Goal: Task Accomplishment & Management: Manage account settings

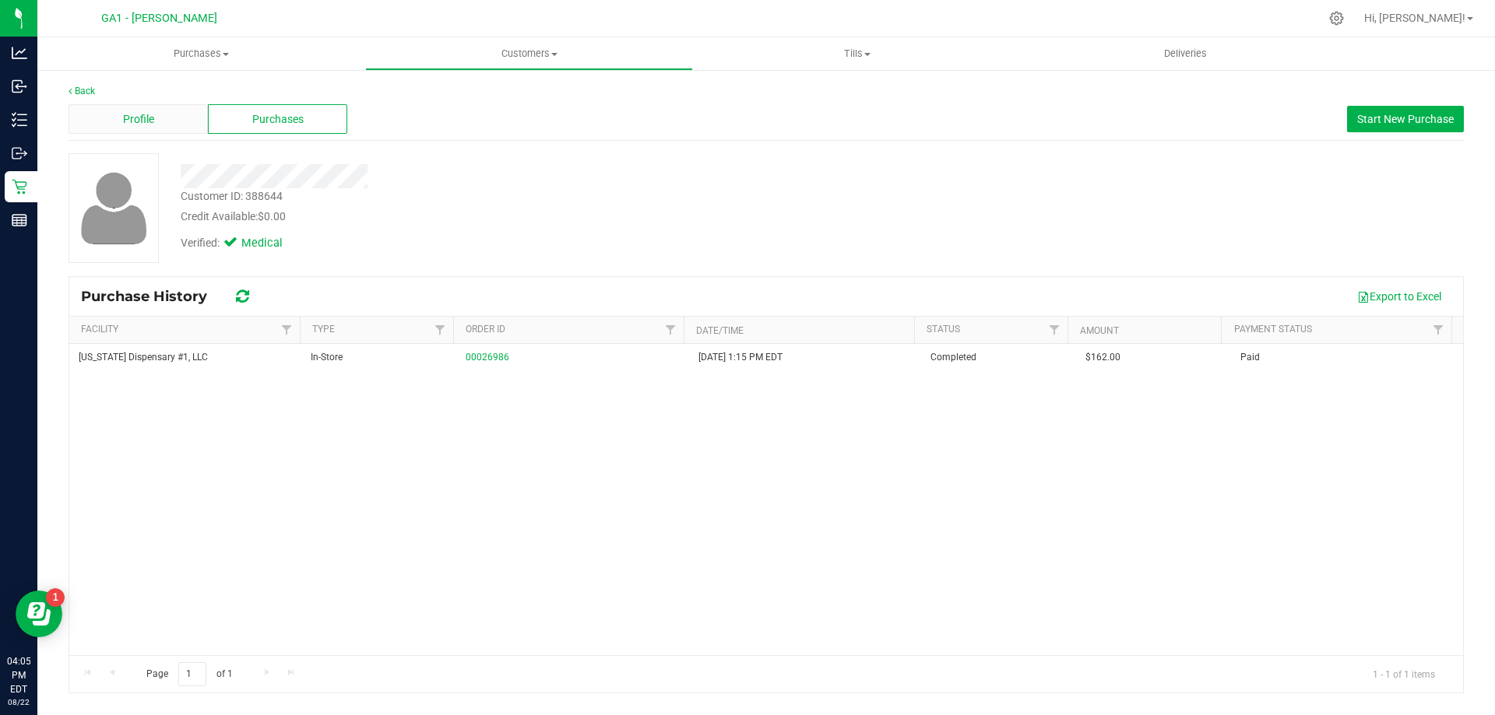
click at [181, 118] on div "Profile" at bounding box center [137, 119] width 139 height 30
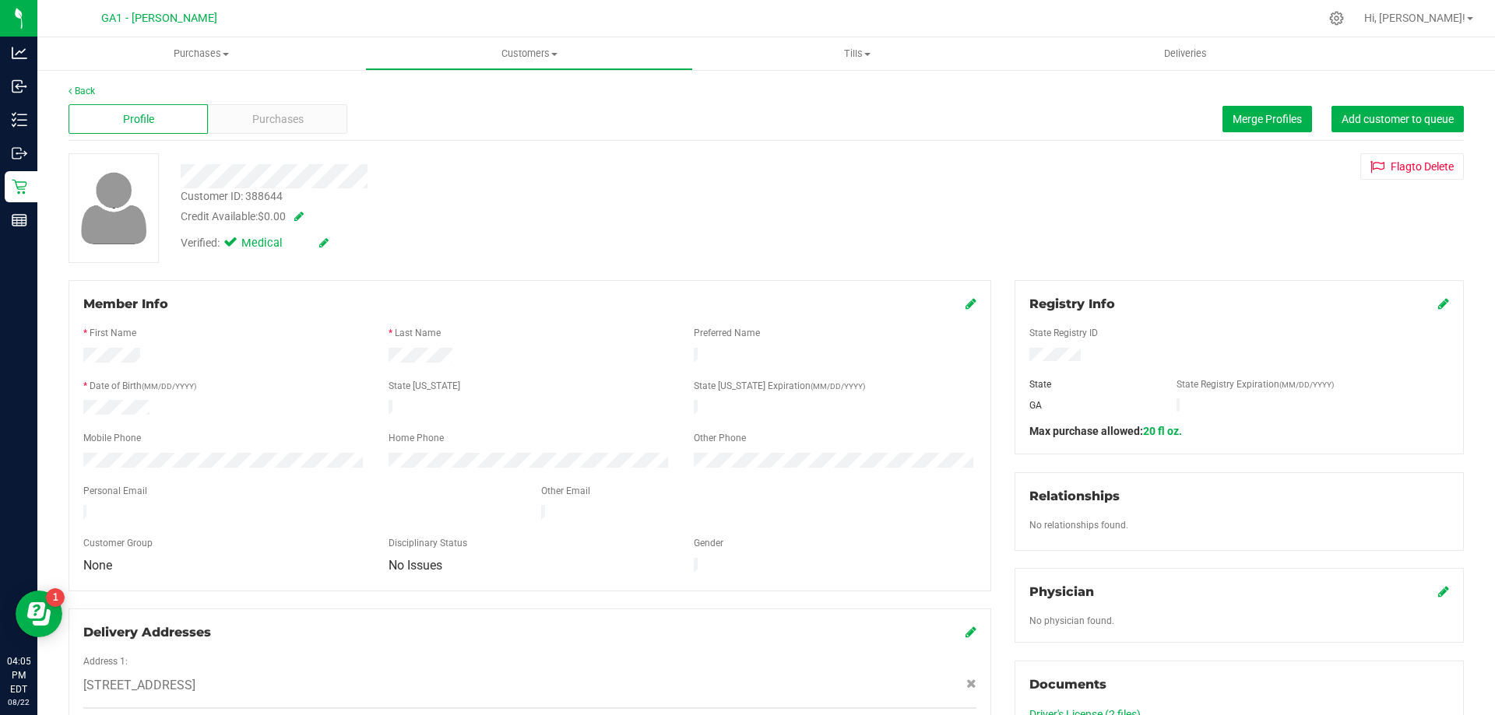
click at [599, 223] on div "Credit Available: $0.00" at bounding box center [524, 217] width 686 height 16
click at [75, 92] on link "Back" at bounding box center [81, 91] width 26 height 11
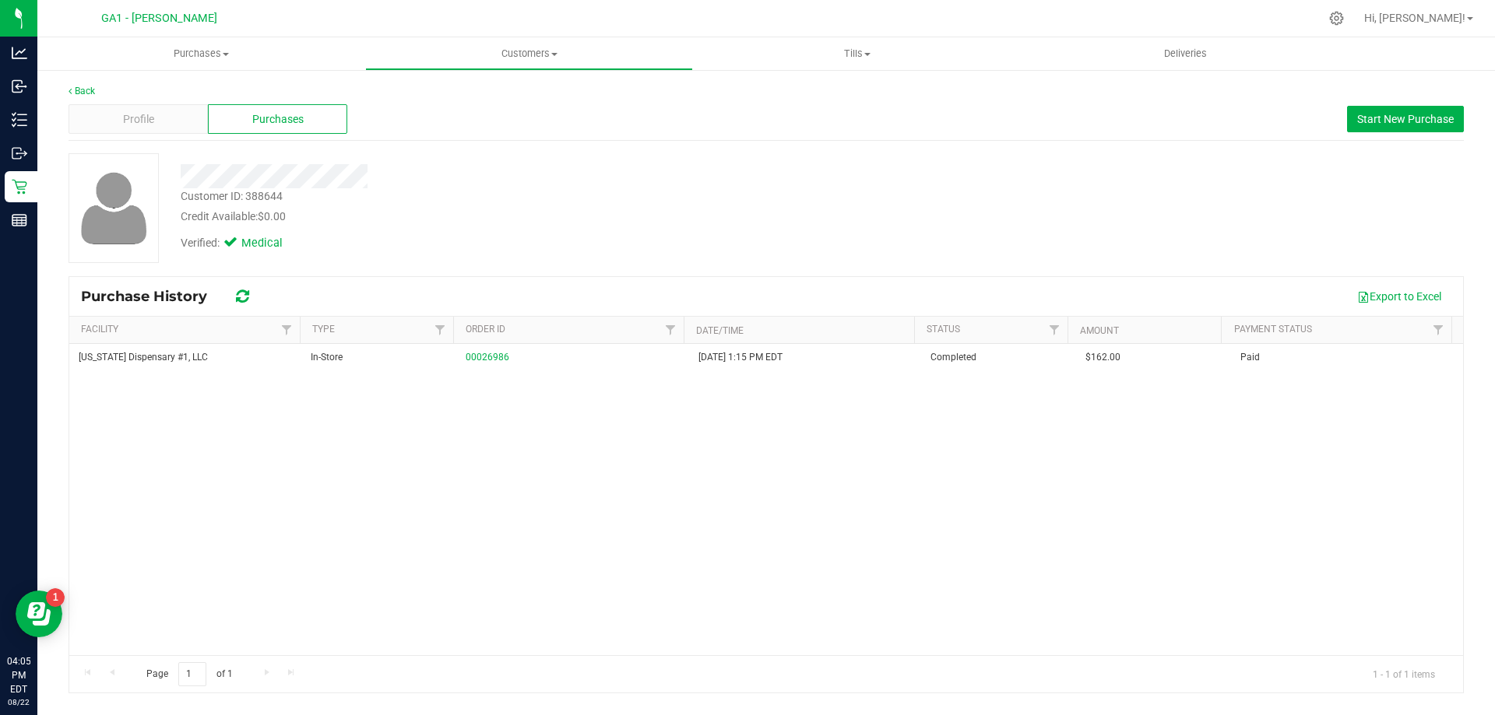
click at [579, 217] on div "Credit Available: $0.00" at bounding box center [524, 217] width 686 height 16
click at [140, 105] on div "Profile" at bounding box center [137, 119] width 139 height 30
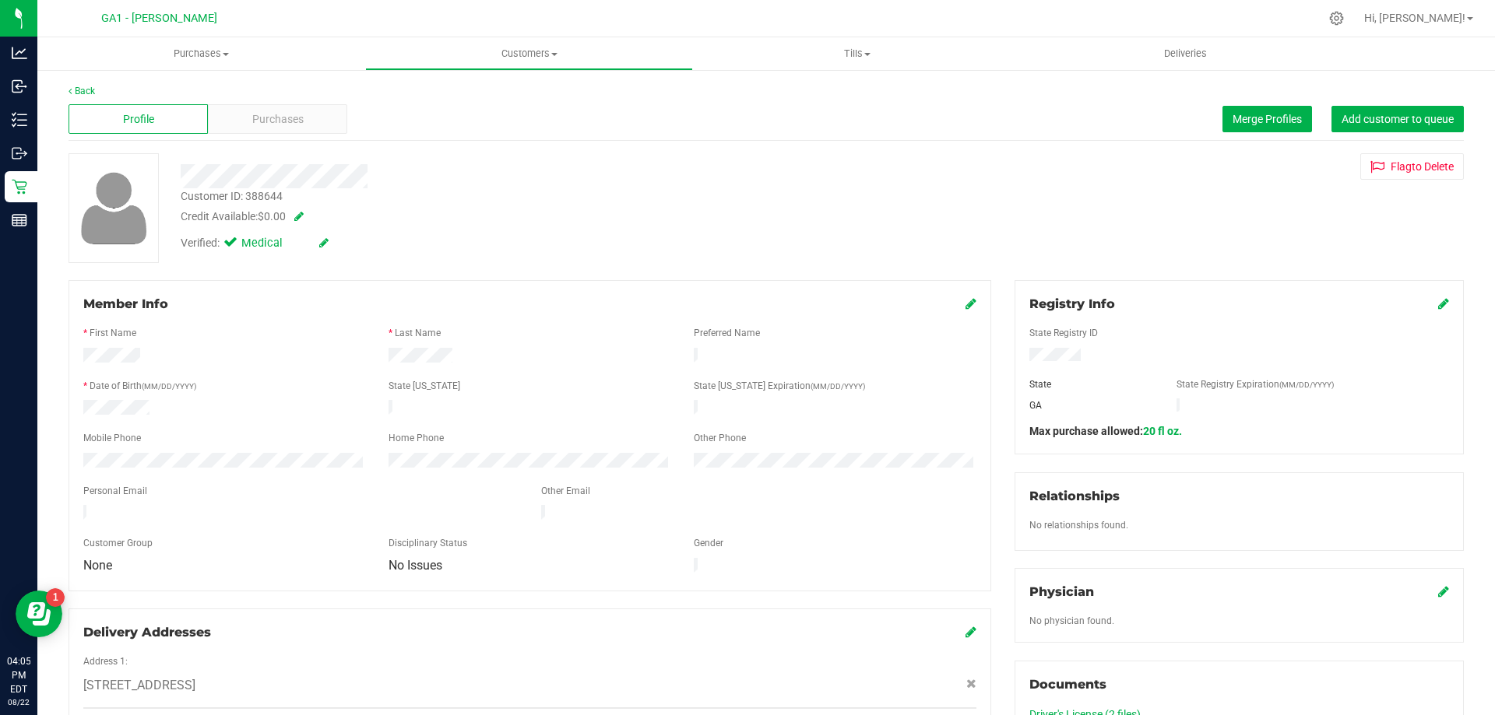
click at [403, 153] on div "Back Profile Purchases Merge Profiles Add customer to queue Customer ID: 388644…" at bounding box center [765, 600] width 1395 height 1033
click at [538, 52] on span "Customers" at bounding box center [529, 54] width 326 height 14
click at [483, 96] on li "All customers" at bounding box center [529, 94] width 328 height 19
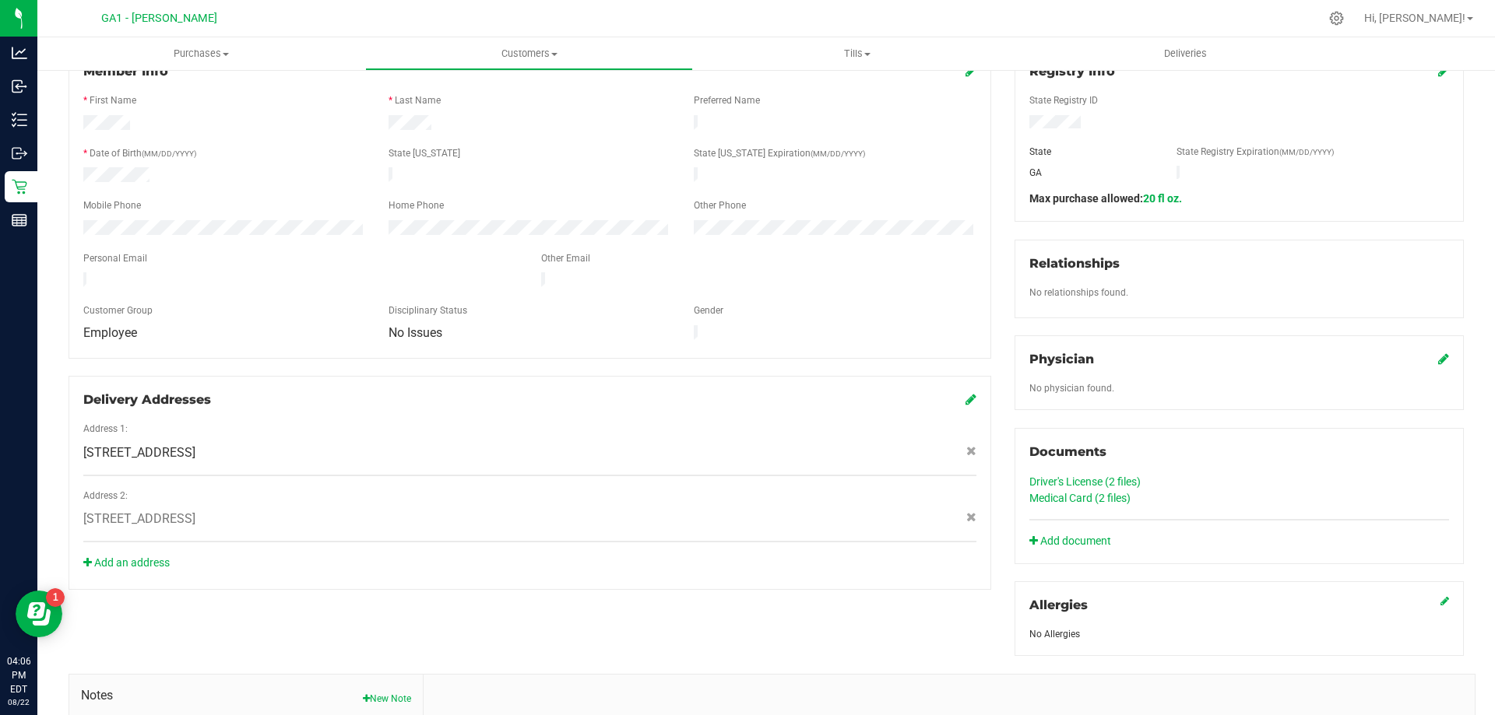
scroll to position [451, 0]
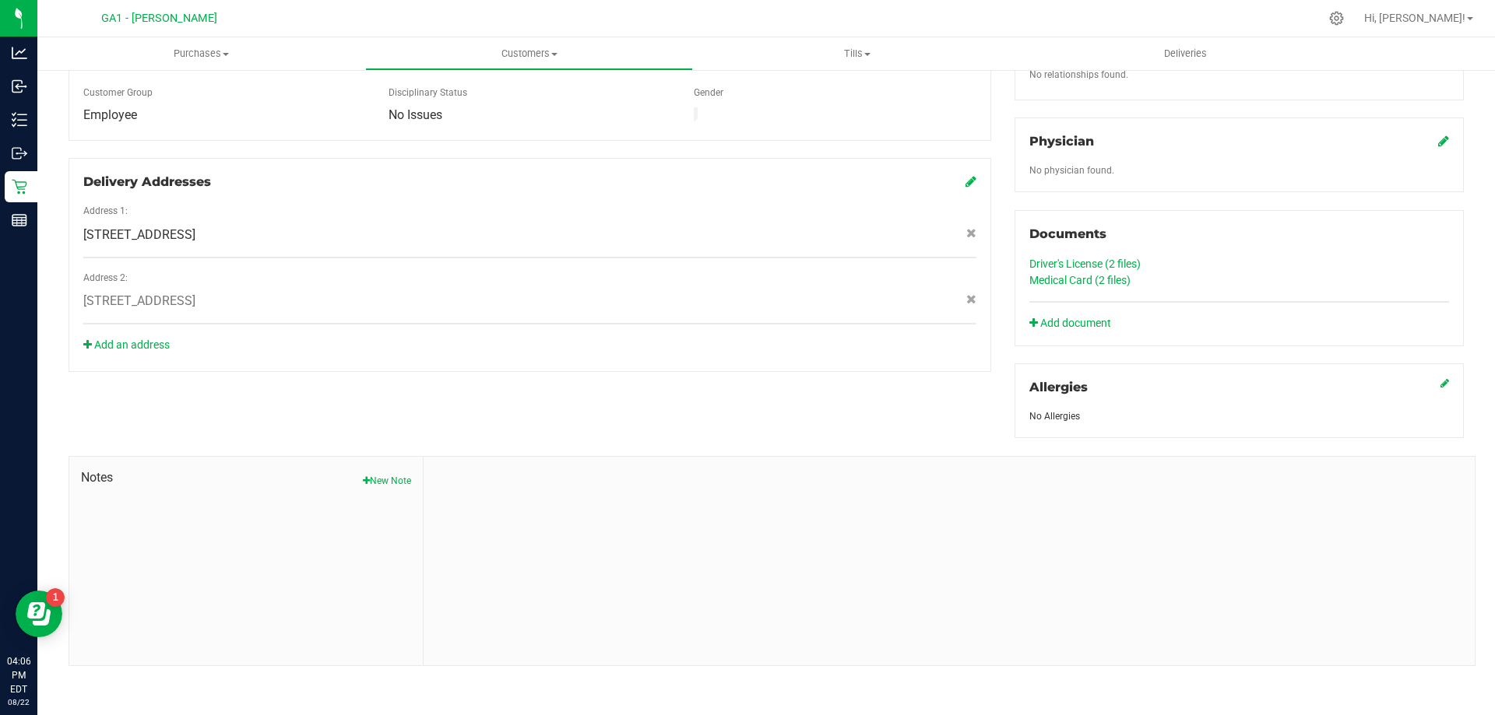
drag, startPoint x: 97, startPoint y: 282, endPoint x: 251, endPoint y: 293, distance: 153.7
click at [195, 293] on span "[STREET_ADDRESS]" at bounding box center [139, 301] width 112 height 19
click at [363, 356] on div "Delivery Addresses Address 1: [STREET_ADDRESS] Address 2: [STREET_ADDRESS] Add …" at bounding box center [529, 265] width 922 height 214
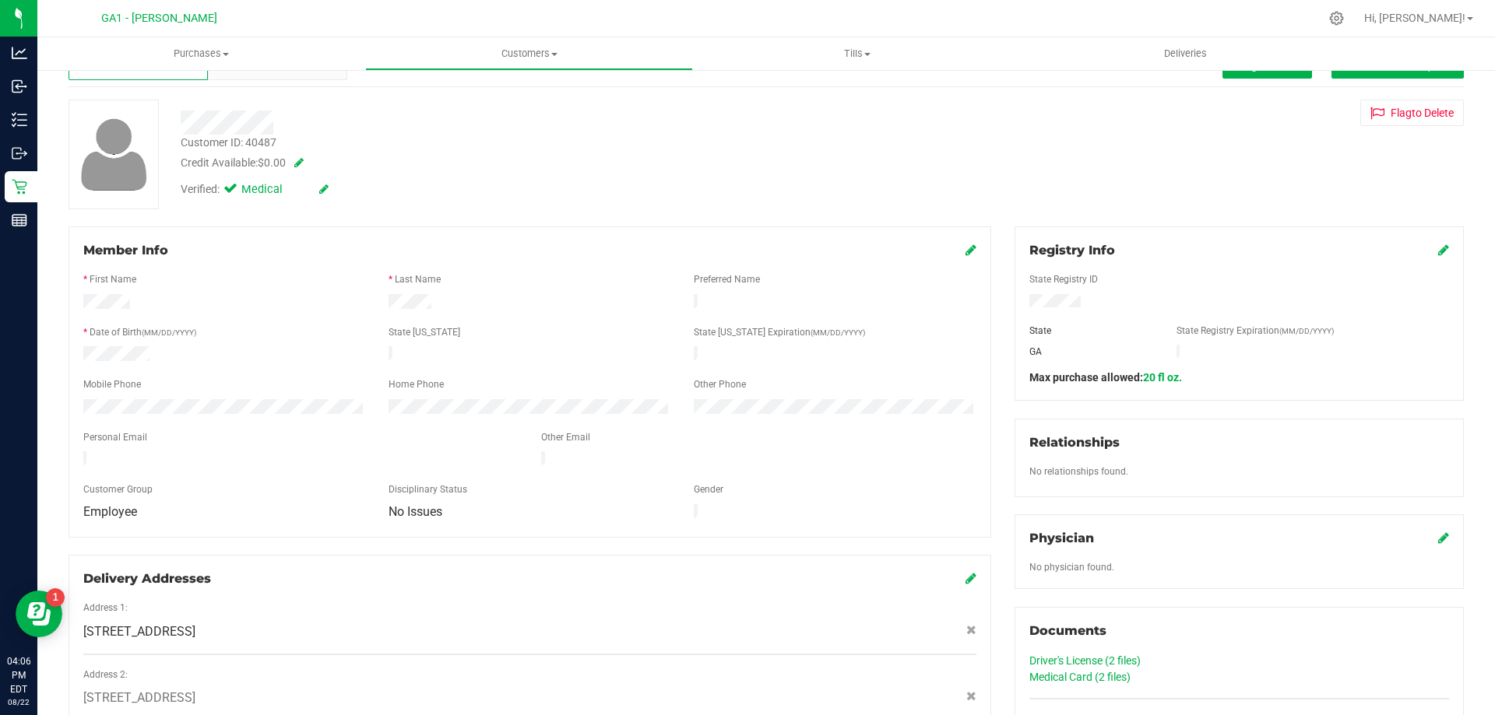
scroll to position [0, 0]
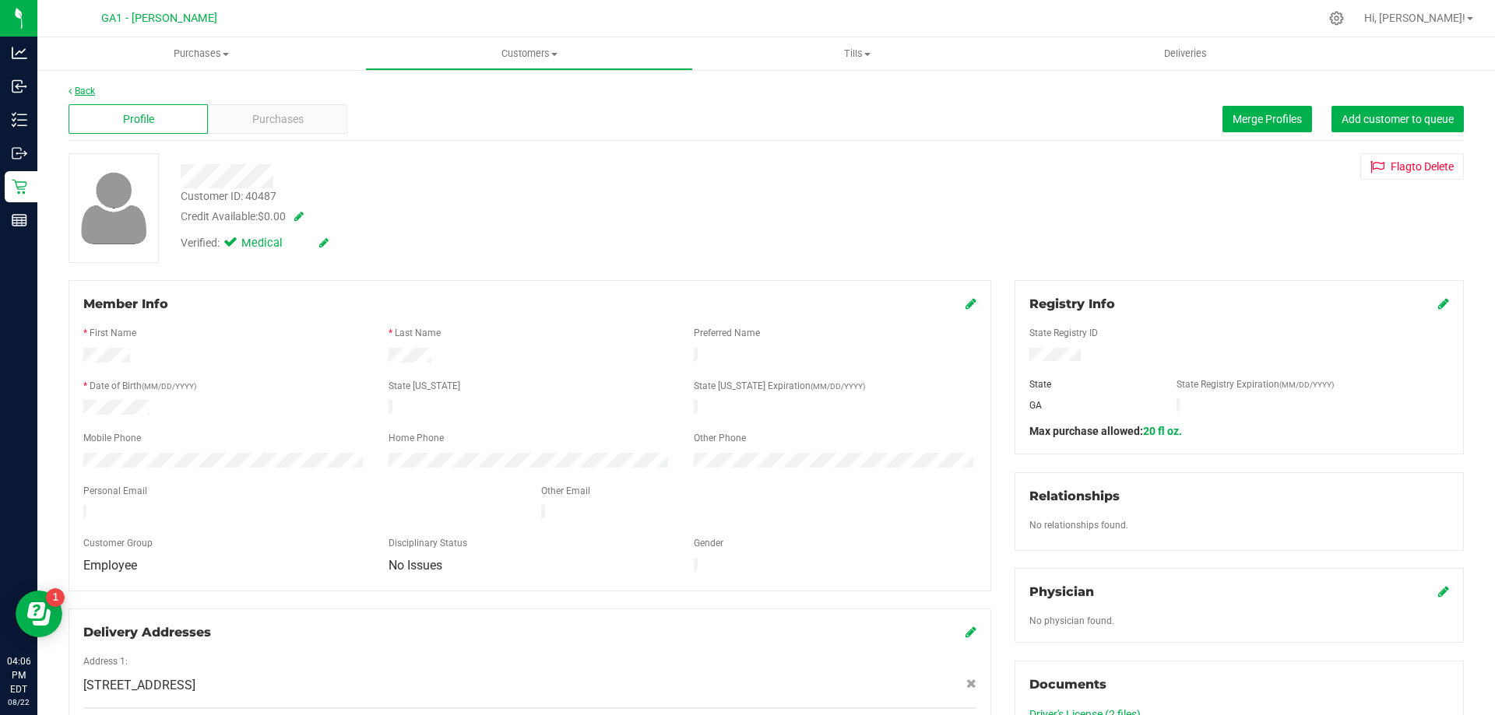
click at [70, 88] on icon at bounding box center [69, 90] width 3 height 9
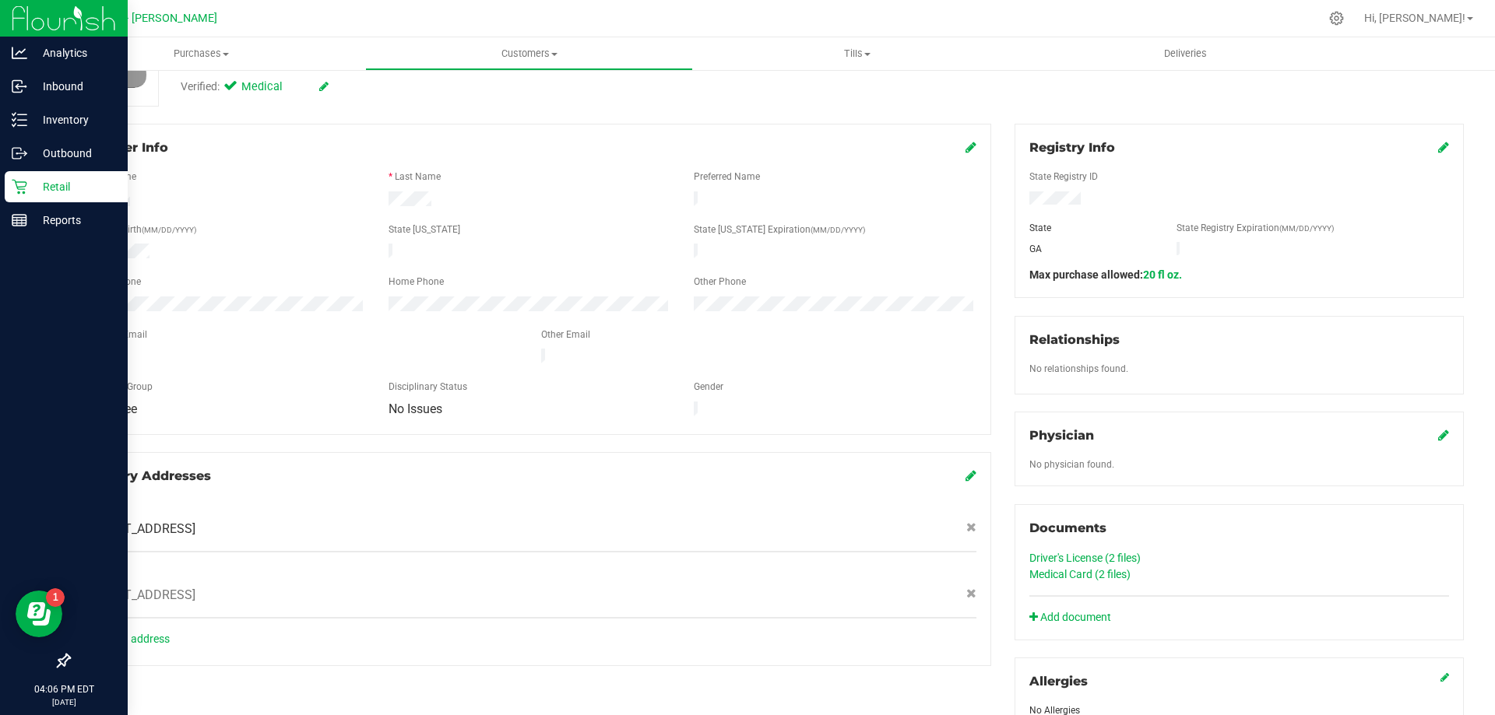
scroll to position [156, 0]
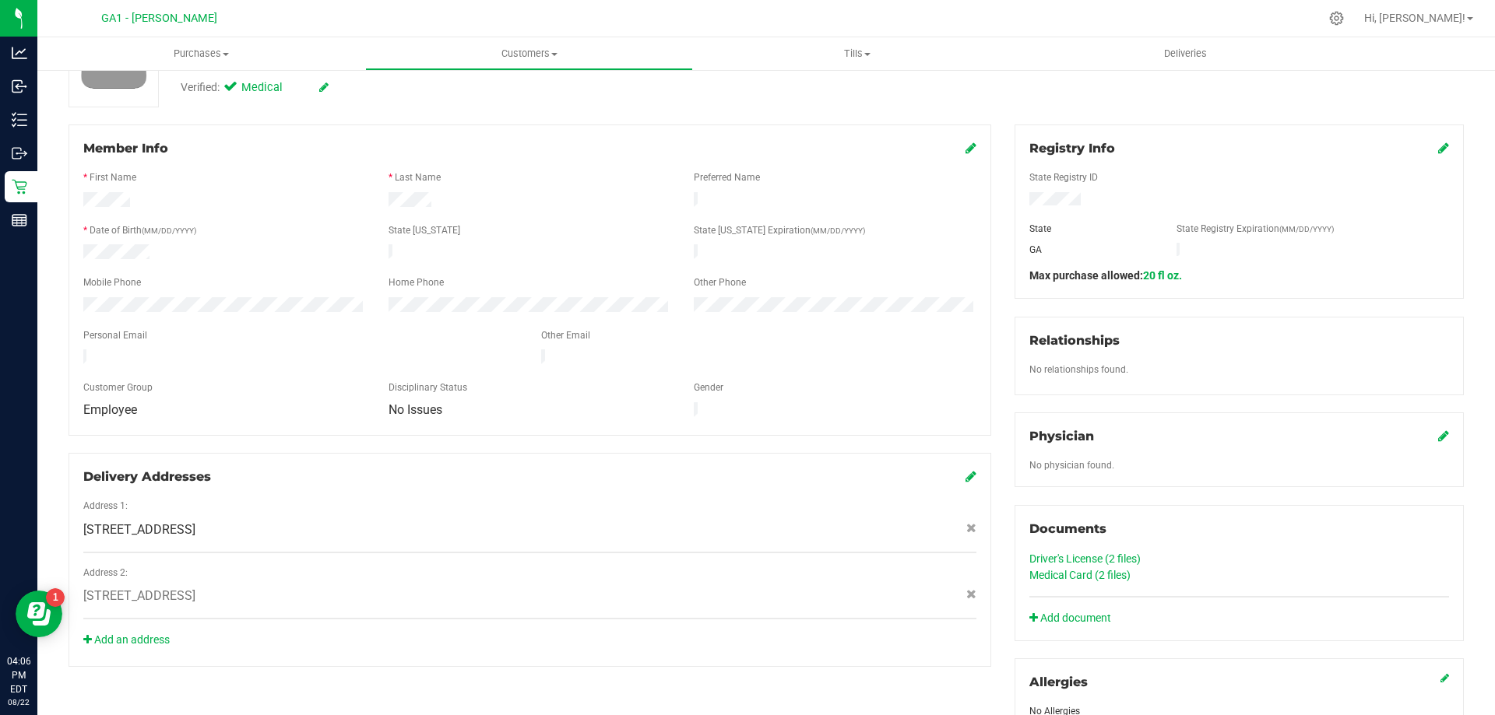
drag, startPoint x: 87, startPoint y: 516, endPoint x: 239, endPoint y: 523, distance: 152.0
click at [195, 523] on span "[STREET_ADDRESS]" at bounding box center [139, 530] width 112 height 19
click at [360, 521] on div "[STREET_ADDRESS]" at bounding box center [530, 530] width 916 height 19
click at [195, 521] on span "[STREET_ADDRESS]" at bounding box center [139, 530] width 112 height 19
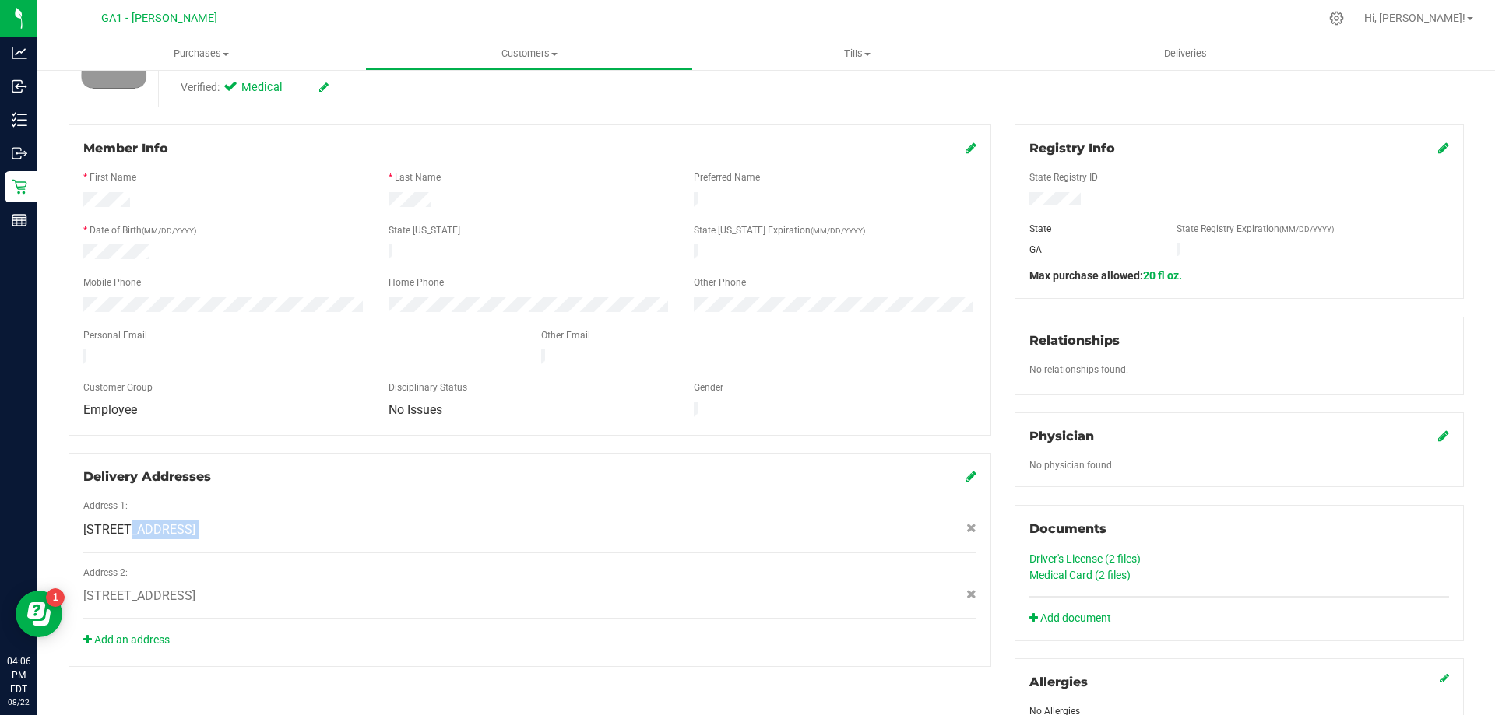
click at [195, 521] on span "[STREET_ADDRESS]" at bounding box center [139, 530] width 112 height 19
click at [282, 517] on div at bounding box center [529, 519] width 893 height 4
click at [195, 521] on span "[STREET_ADDRESS]" at bounding box center [139, 530] width 112 height 19
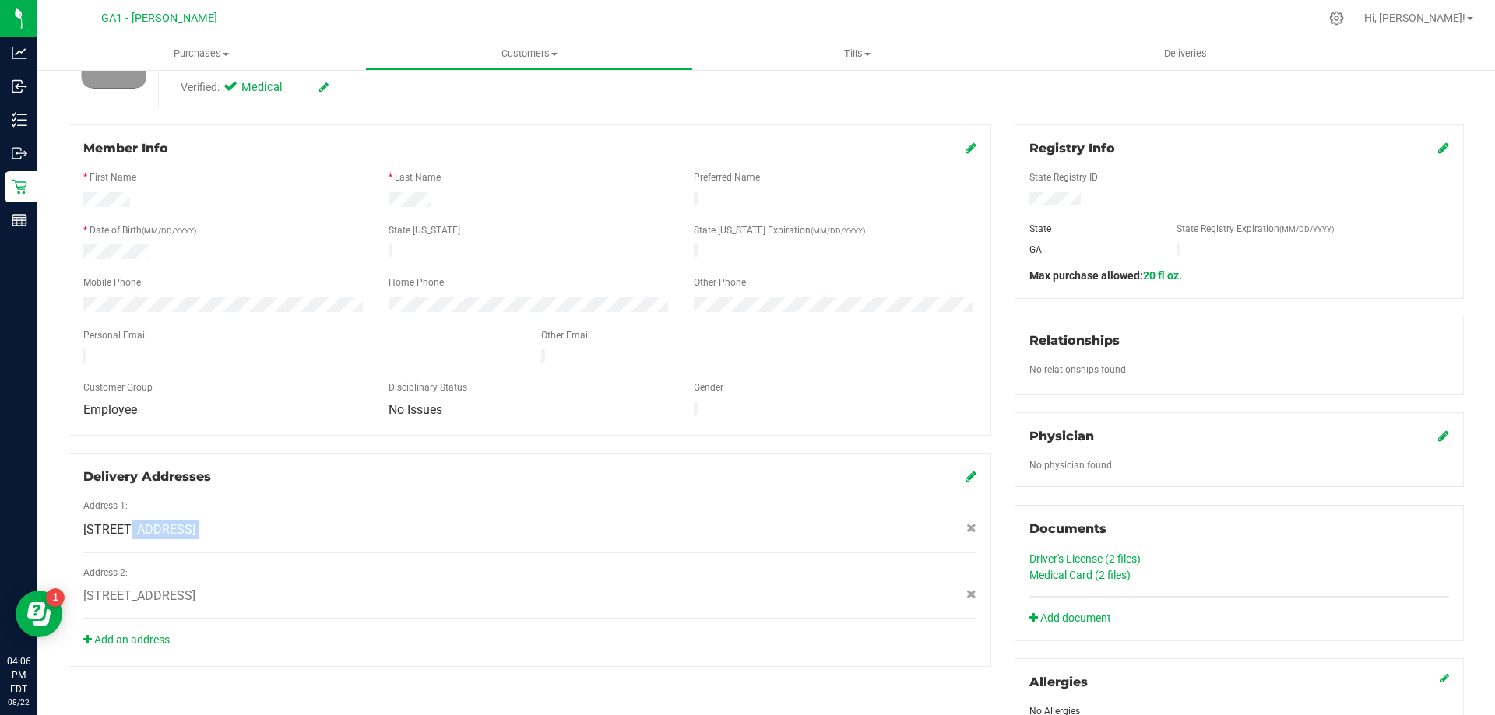
copy div "[STREET_ADDRESS]"
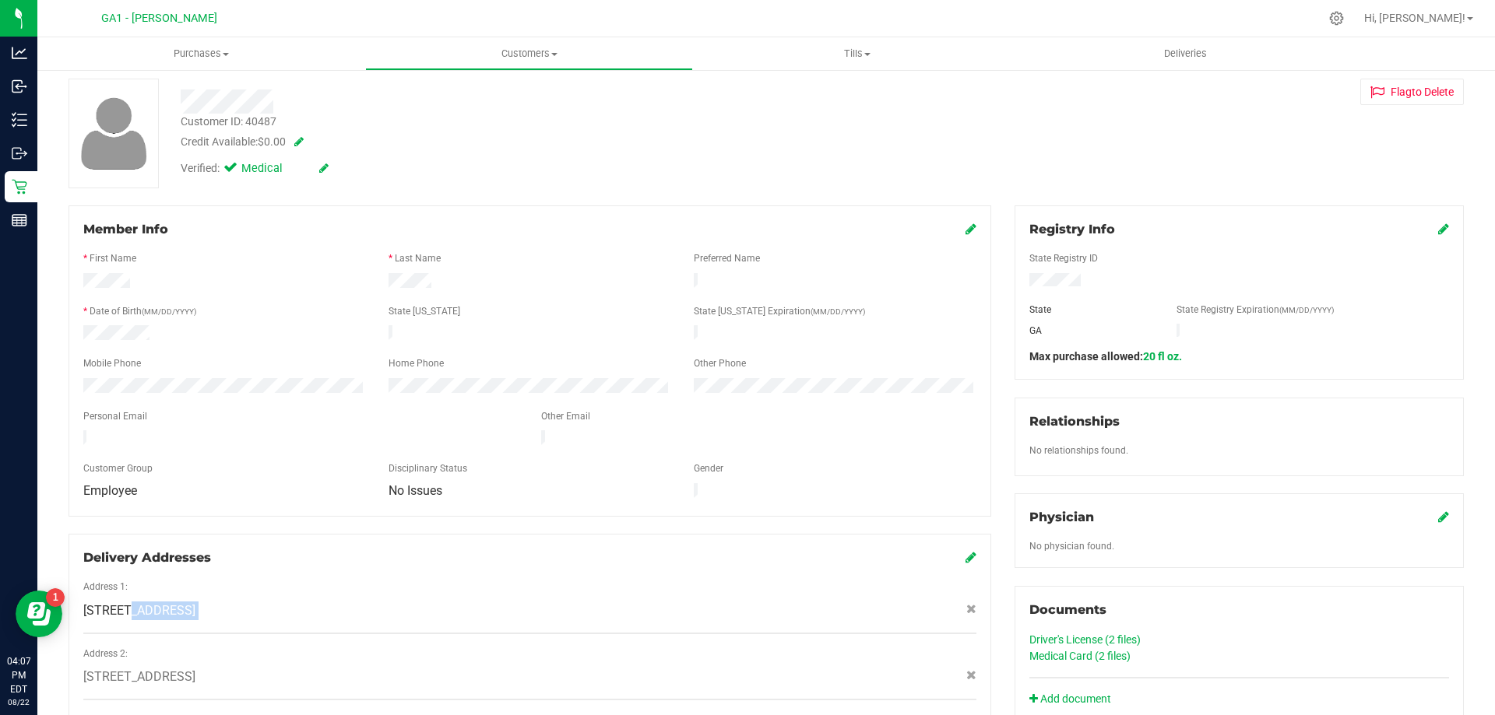
scroll to position [0, 0]
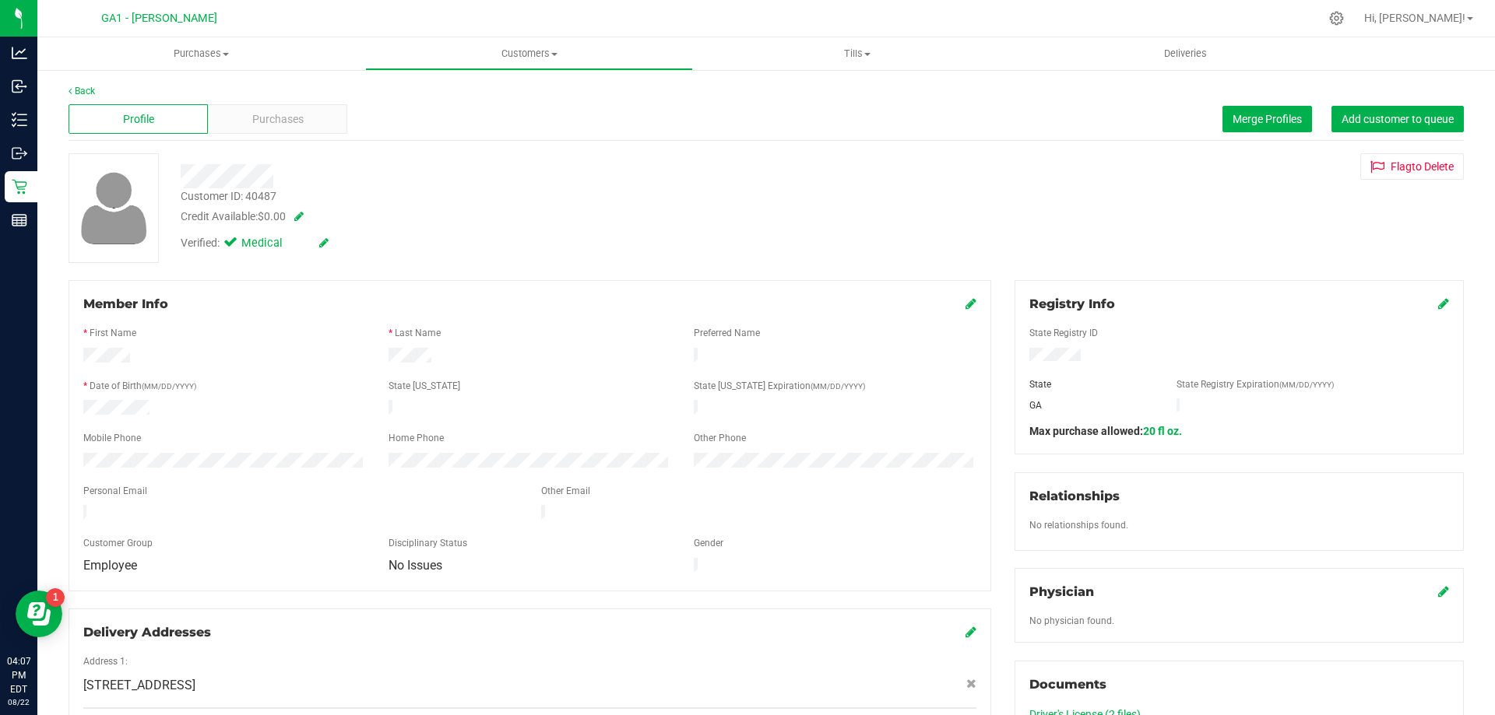
click at [1172, 184] on div "Customer ID: 40487 Credit Available: $0.00 Verified: Medical Flag to [GEOGRAPHI…" at bounding box center [766, 208] width 1418 height 110
click at [1169, 182] on div "Customer ID: 40487 Credit Available: $0.00 Verified: Medical Flag to [GEOGRAPHI…" at bounding box center [766, 208] width 1418 height 110
drag, startPoint x: 876, startPoint y: 150, endPoint x: 409, endPoint y: 93, distance: 470.6
click at [854, 153] on div "Back Profile Purchases Merge Profiles Add customer to queue Customer ID: 40487 …" at bounding box center [765, 600] width 1395 height 1033
click at [299, 119] on span "Purchases" at bounding box center [277, 119] width 51 height 16
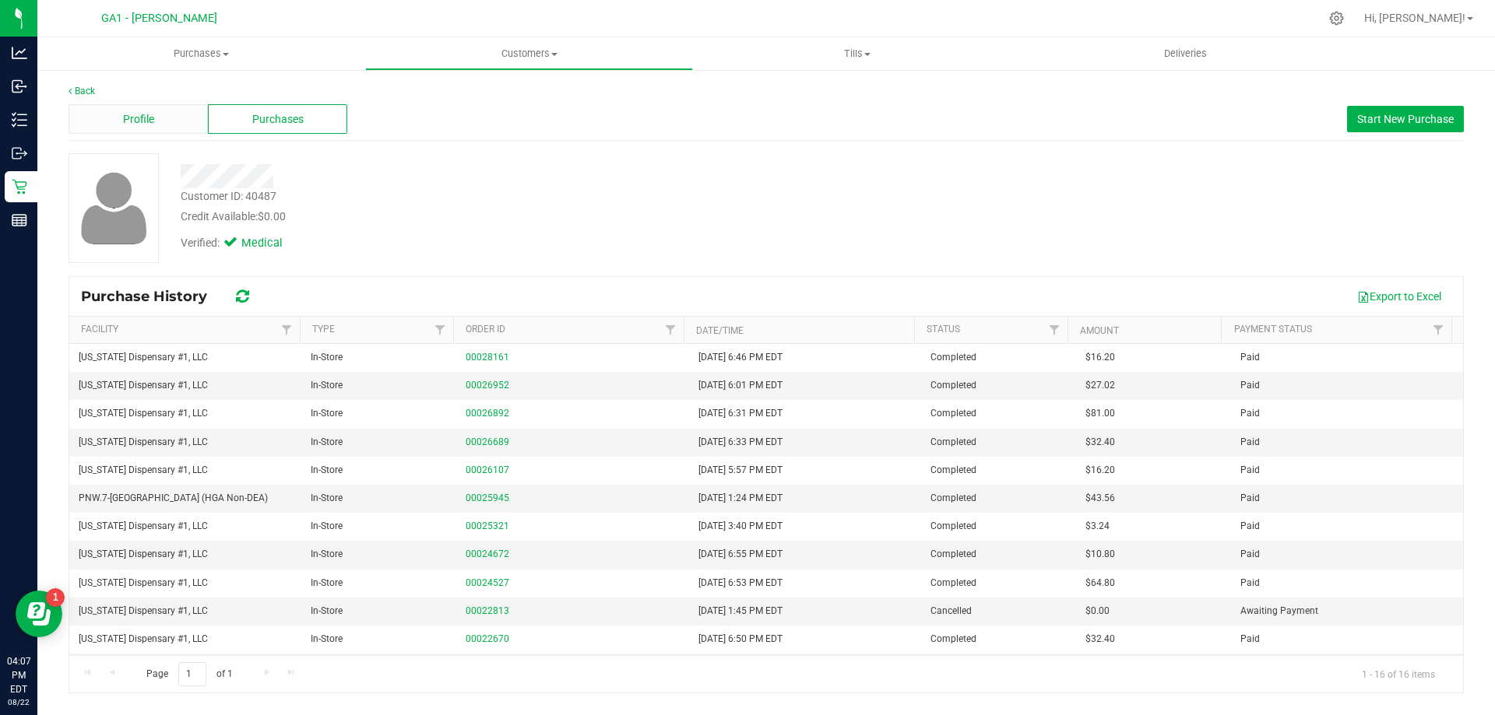
click at [158, 118] on div "Profile" at bounding box center [137, 119] width 139 height 30
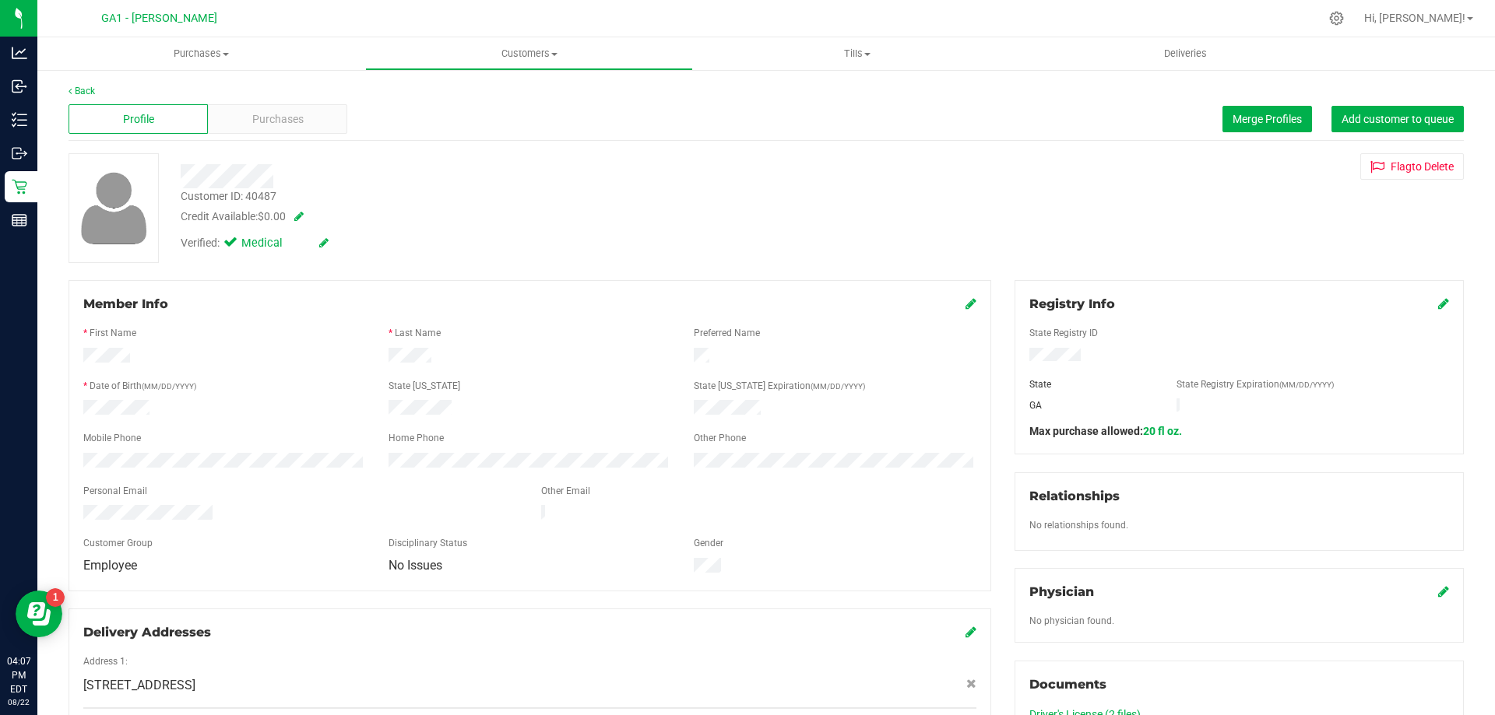
click at [939, 147] on div "Back Profile Purchases Merge Profiles Add customer to queue Customer ID: 40487 …" at bounding box center [765, 600] width 1395 height 1033
click at [585, 221] on div "Credit Available: $0.00" at bounding box center [524, 217] width 686 height 16
